Goal: Task Accomplishment & Management: Manage account settings

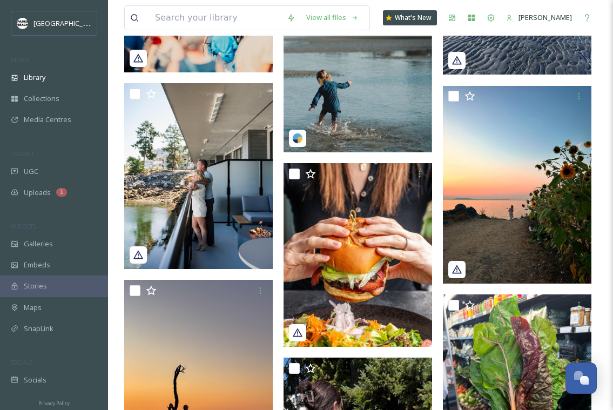
scroll to position [2102, 0]
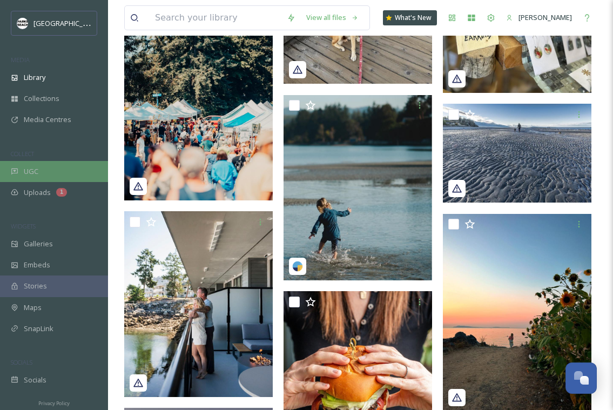
click at [44, 166] on div "UGC" at bounding box center [54, 171] width 108 height 21
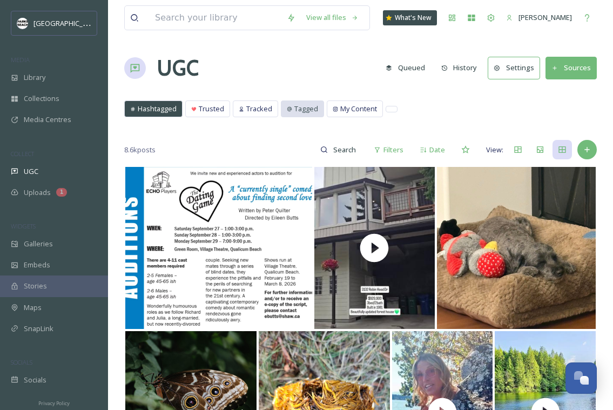
click at [305, 105] on span "Tagged" at bounding box center [307, 109] width 24 height 10
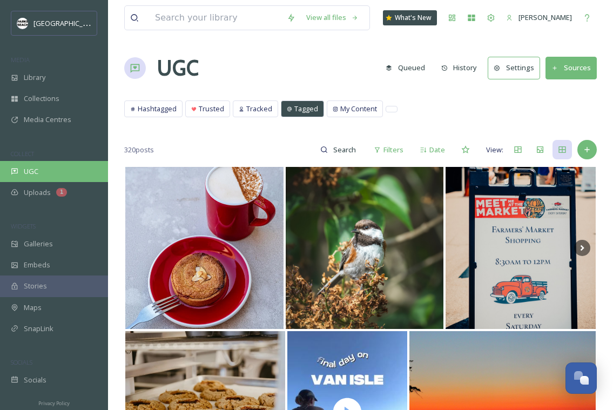
click at [22, 168] on div "UGC" at bounding box center [54, 171] width 108 height 21
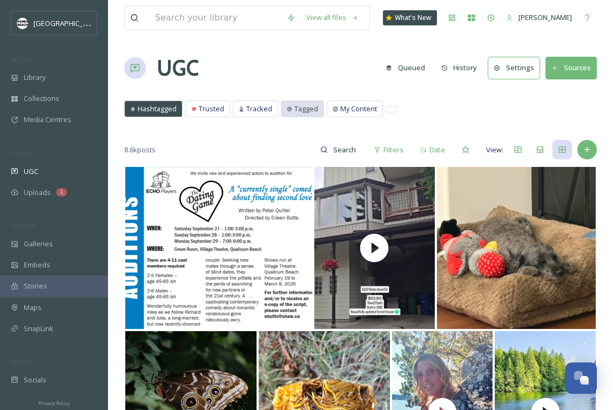
click at [304, 107] on span "Tagged" at bounding box center [307, 109] width 24 height 10
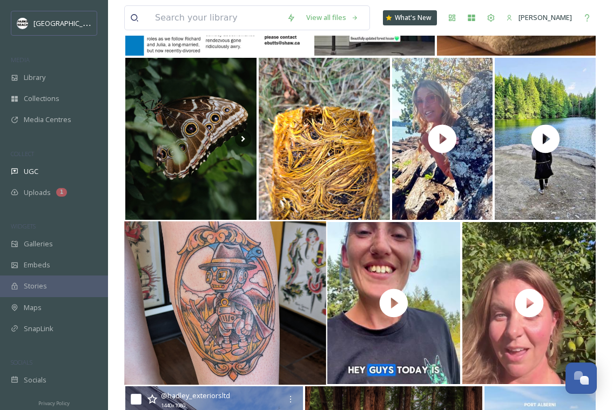
scroll to position [698, 0]
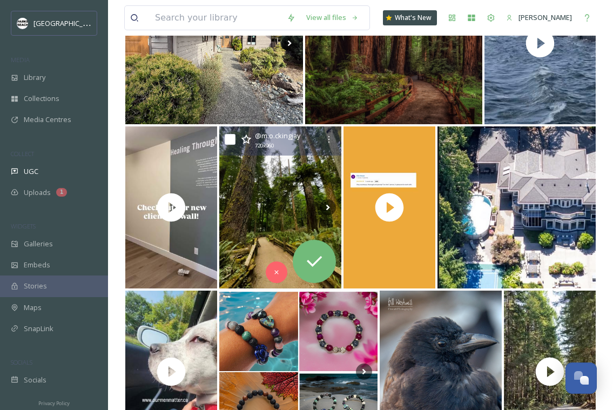
click at [260, 251] on img at bounding box center [280, 207] width 122 height 162
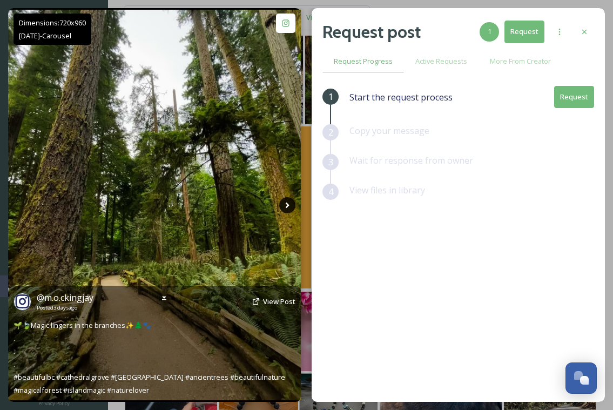
click at [288, 204] on icon at bounding box center [288, 205] width 4 height 6
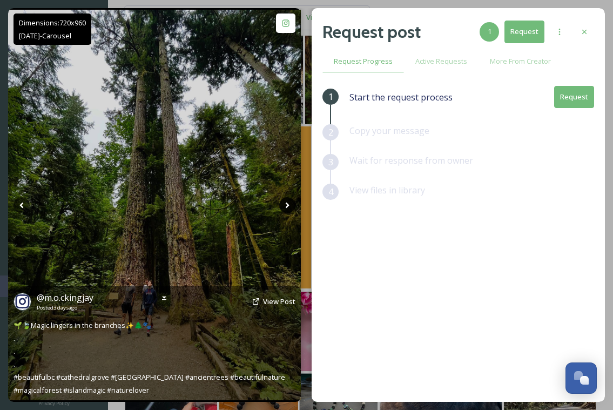
click at [288, 204] on icon at bounding box center [288, 205] width 4 height 6
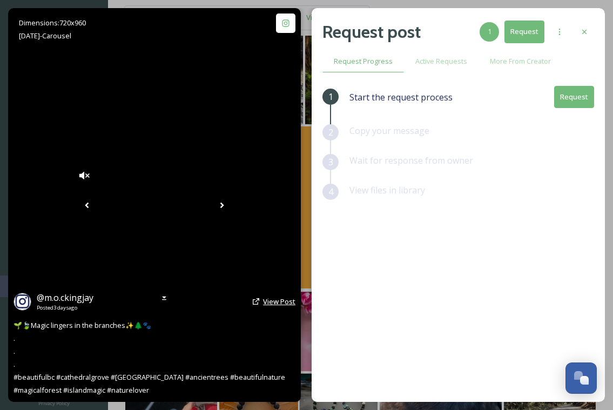
click at [288, 302] on span "View Post" at bounding box center [279, 302] width 32 height 10
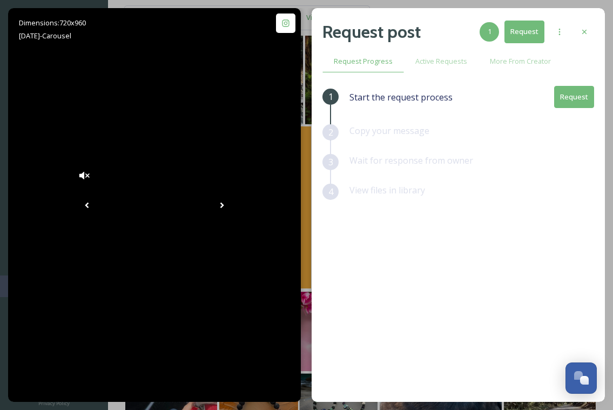
click at [540, 32] on button "Request" at bounding box center [525, 32] width 40 height 22
click at [579, 98] on button "Request" at bounding box center [574, 97] width 40 height 22
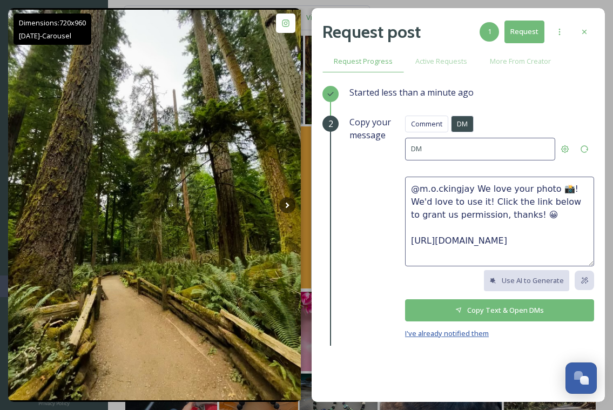
click at [456, 330] on span "I've already notified them" at bounding box center [447, 334] width 84 height 10
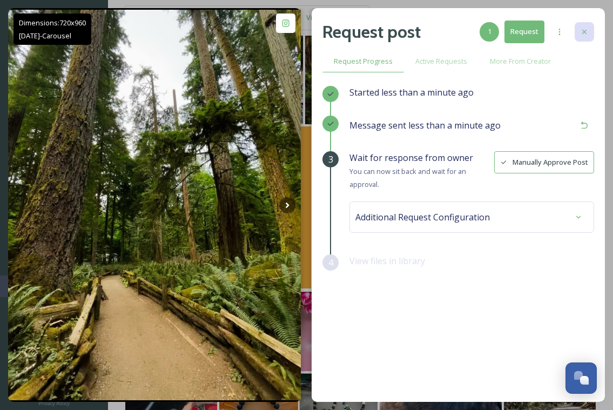
click at [582, 33] on icon at bounding box center [584, 32] width 9 height 9
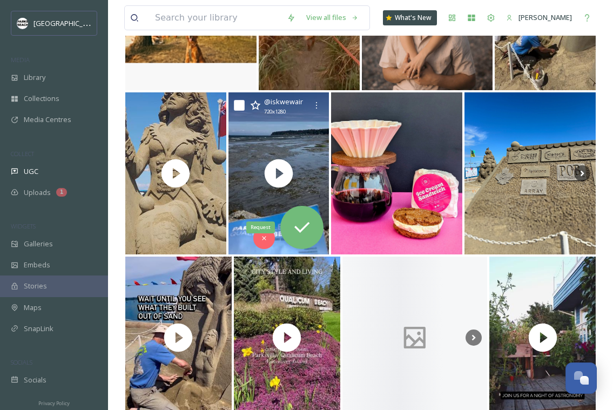
scroll to position [3106, 0]
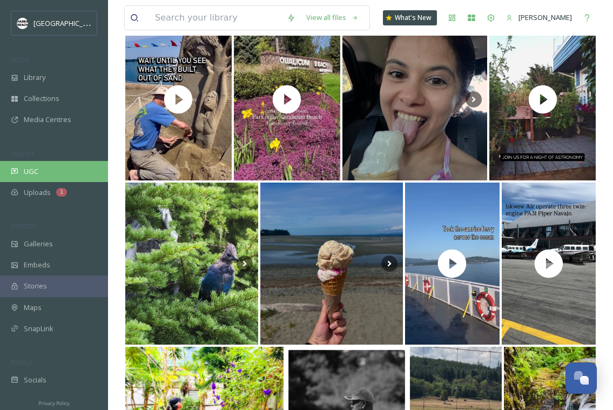
click at [39, 171] on div "UGC" at bounding box center [54, 171] width 108 height 21
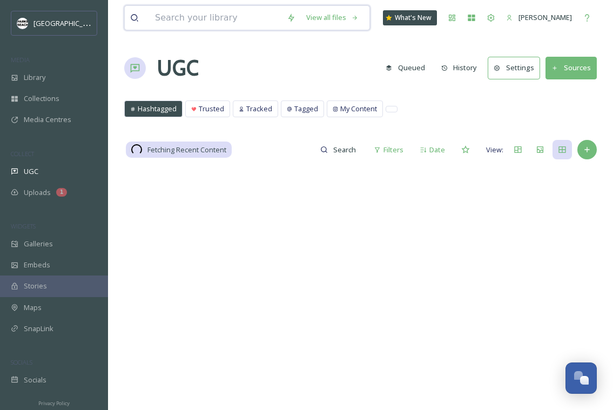
click at [180, 23] on input at bounding box center [216, 18] width 132 height 24
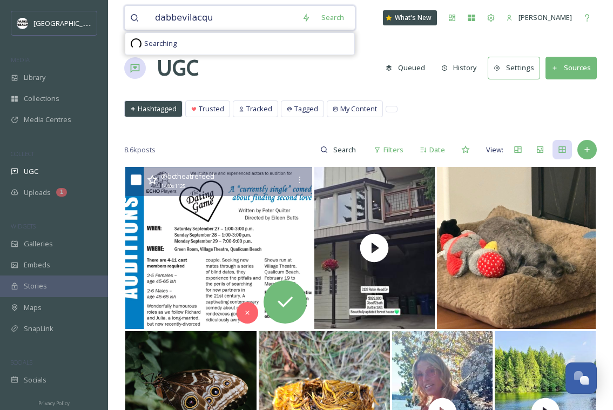
type input "dabbevilacqua"
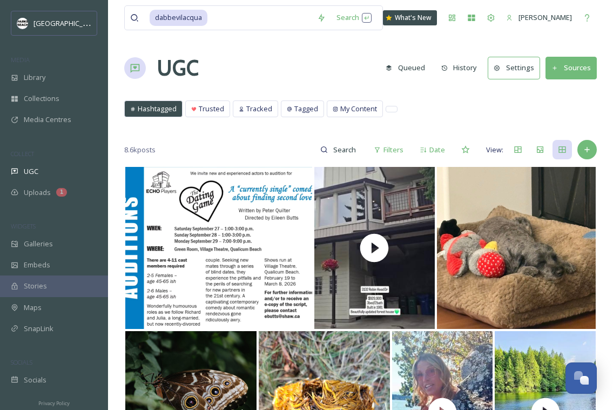
click at [450, 113] on div "Hashtagged Trusted Tracked Tagged My Content Hashtagged Trusted Tracked Tagged …" at bounding box center [360, 112] width 473 height 22
click at [347, 146] on input at bounding box center [345, 150] width 35 height 22
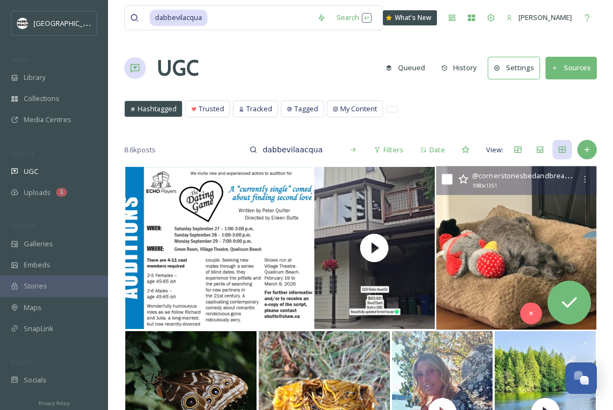
type input "dabbevilaacqua"
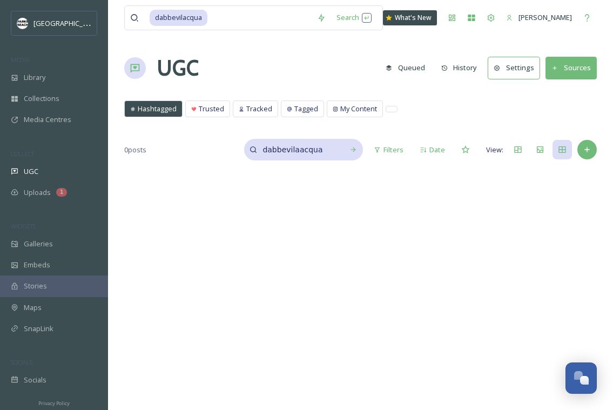
click at [332, 148] on input "dabbevilaacqua" at bounding box center [297, 150] width 81 height 22
click at [223, 18] on input at bounding box center [260, 18] width 103 height 24
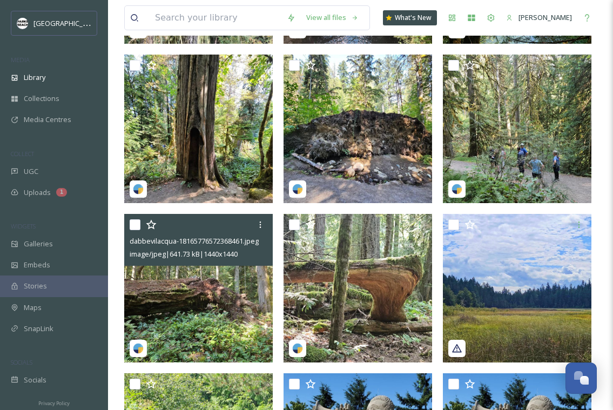
scroll to position [911, 0]
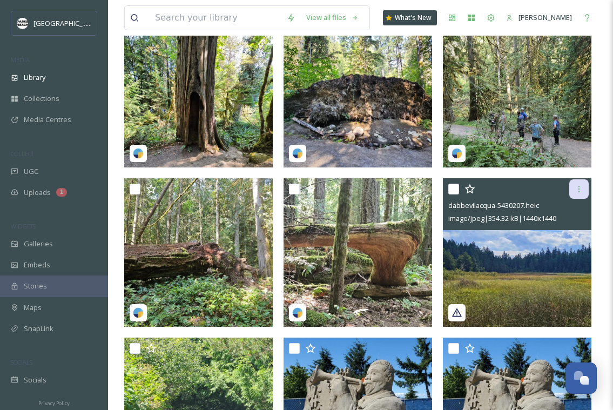
click at [581, 193] on icon at bounding box center [579, 189] width 9 height 9
click at [471, 247] on img at bounding box center [517, 252] width 149 height 149
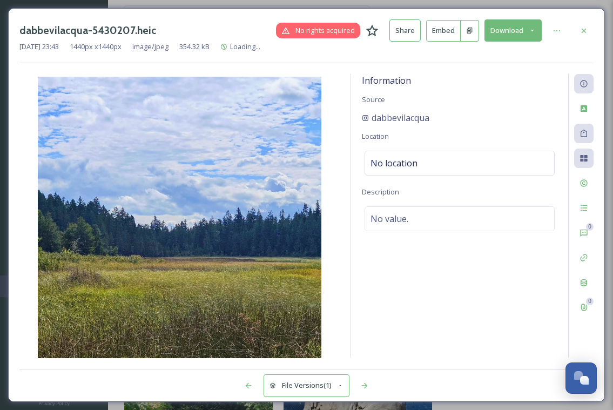
click at [316, 385] on button "File Versions (1)" at bounding box center [307, 386] width 86 height 22
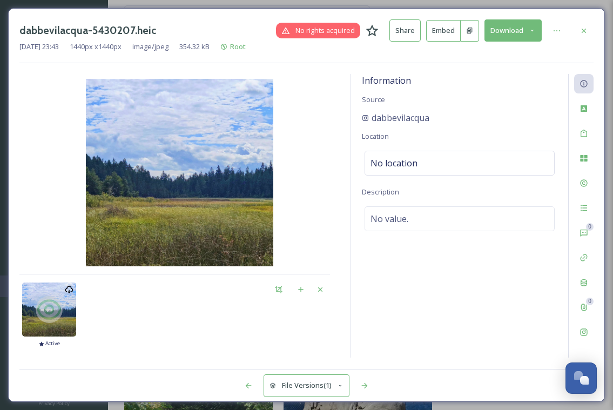
click at [534, 24] on button "Download" at bounding box center [513, 30] width 57 height 22
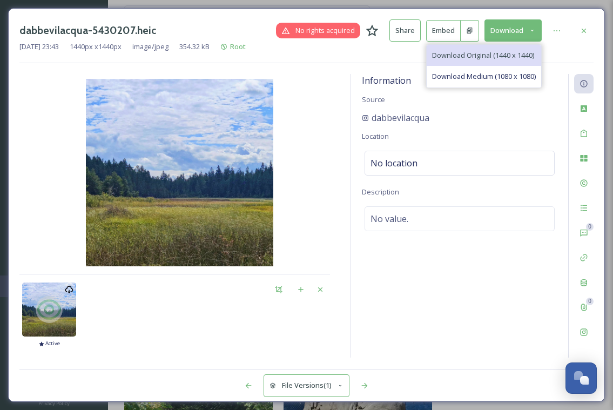
click at [456, 57] on span "Download Original (1440 x 1440)" at bounding box center [483, 55] width 102 height 10
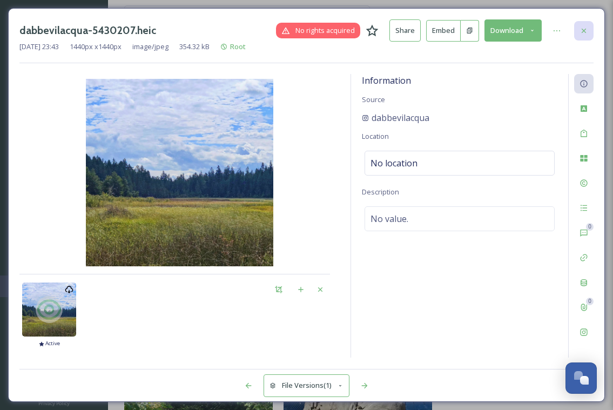
click at [581, 30] on icon at bounding box center [584, 30] width 9 height 9
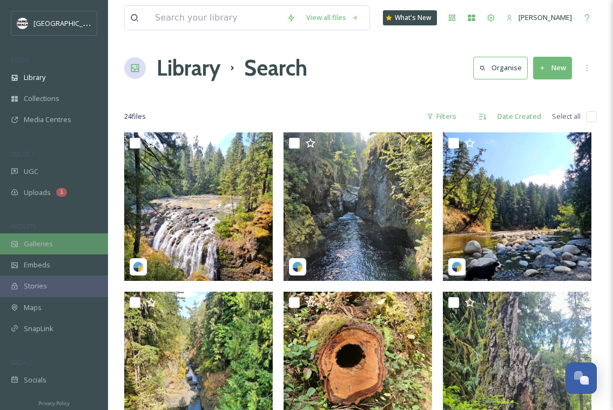
click at [56, 237] on div "Galleries" at bounding box center [54, 243] width 108 height 21
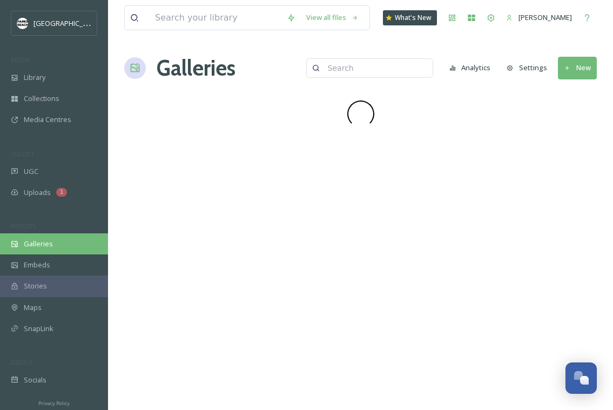
click at [42, 242] on span "Galleries" at bounding box center [38, 244] width 29 height 10
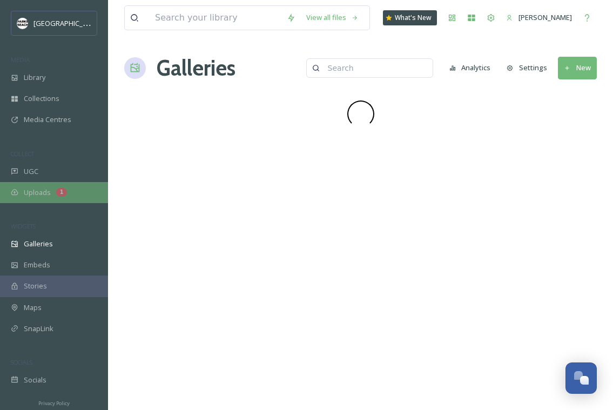
click at [47, 183] on div "Uploads 1" at bounding box center [54, 192] width 108 height 21
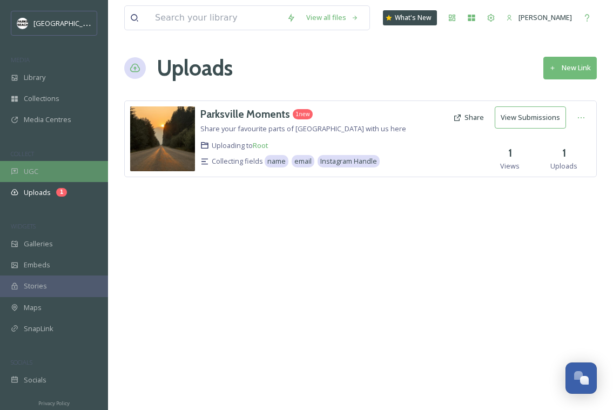
click at [44, 162] on div "UGC" at bounding box center [54, 171] width 108 height 21
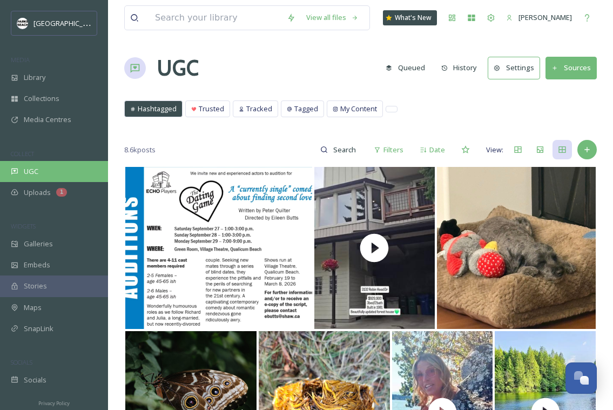
click at [39, 165] on div "UGC" at bounding box center [54, 171] width 108 height 21
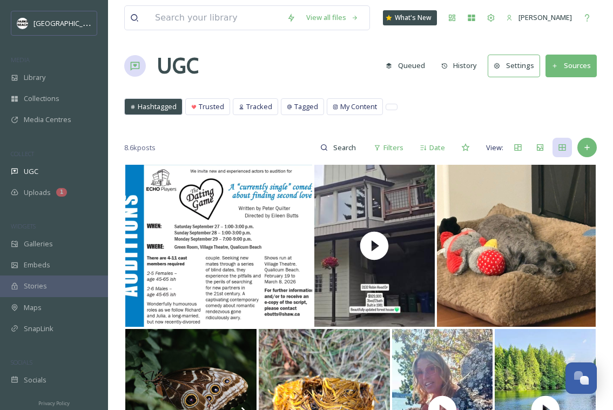
click at [577, 62] on button "Sources" at bounding box center [571, 66] width 51 height 22
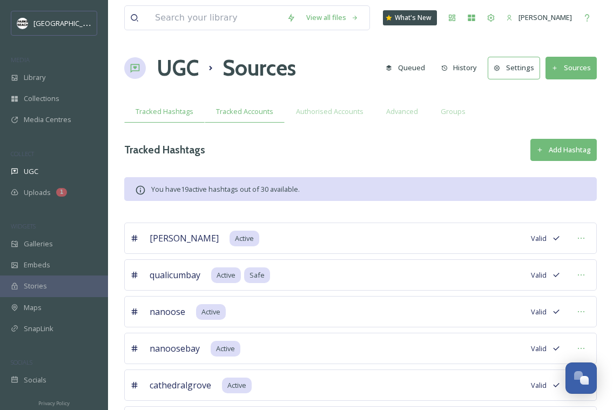
click at [267, 104] on div "Tracked Accounts" at bounding box center [245, 112] width 80 height 22
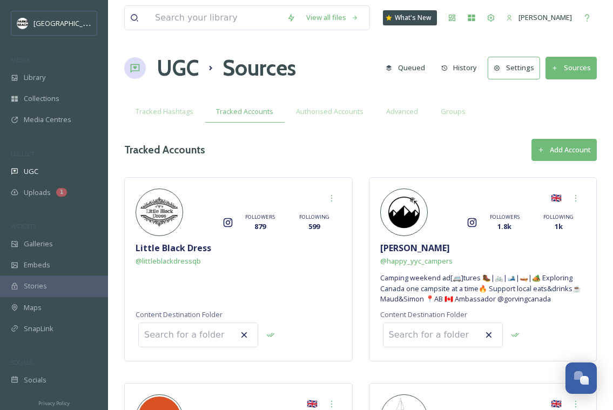
click at [566, 153] on button "Add Account" at bounding box center [564, 150] width 65 height 22
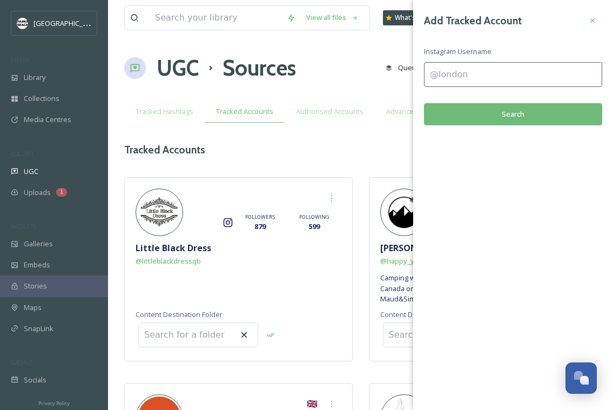
click at [471, 81] on input at bounding box center [513, 74] width 178 height 25
click at [476, 74] on input "dabbevilea acqua" at bounding box center [513, 74] width 178 height 25
type input "dabbevileacqua"
click at [515, 117] on button "Search" at bounding box center [513, 114] width 178 height 22
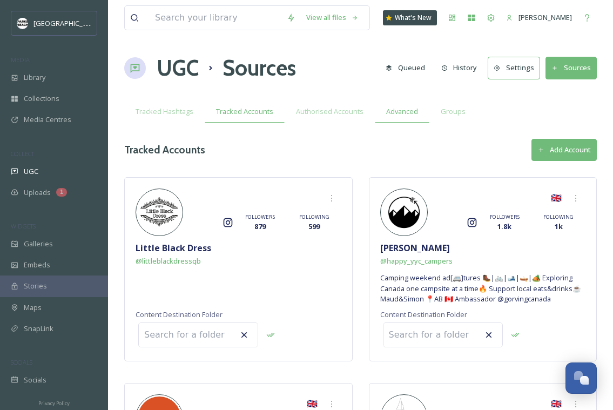
click at [375, 118] on div "Advanced" at bounding box center [402, 112] width 55 height 22
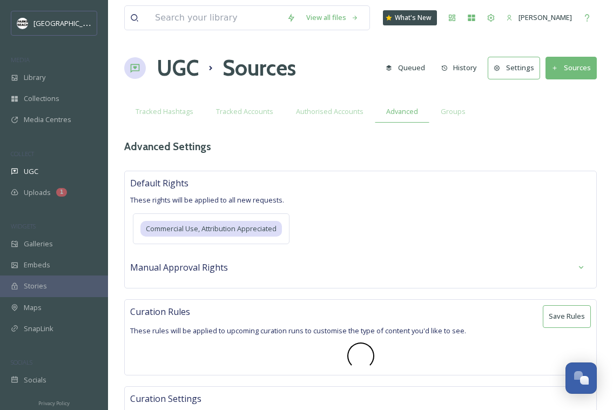
type textarea "listing,modelswanted,[US_STATE],visitpa,fearfreegrooming,realestateagent"
